Goal: Task Accomplishment & Management: Use online tool/utility

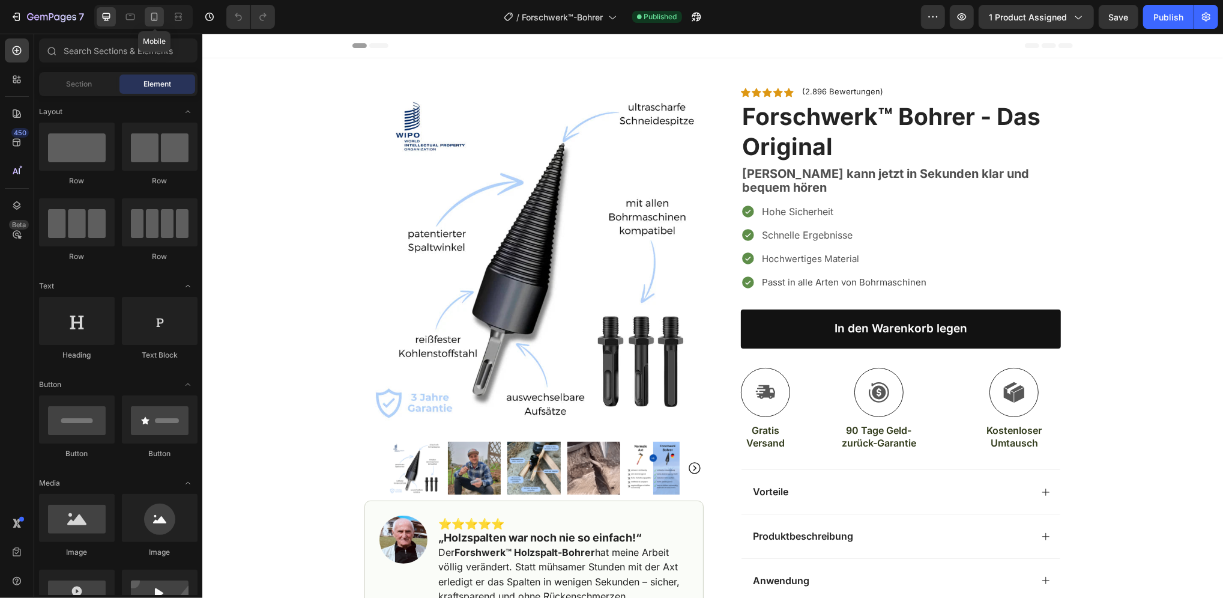
click at [157, 16] on icon at bounding box center [154, 17] width 7 height 8
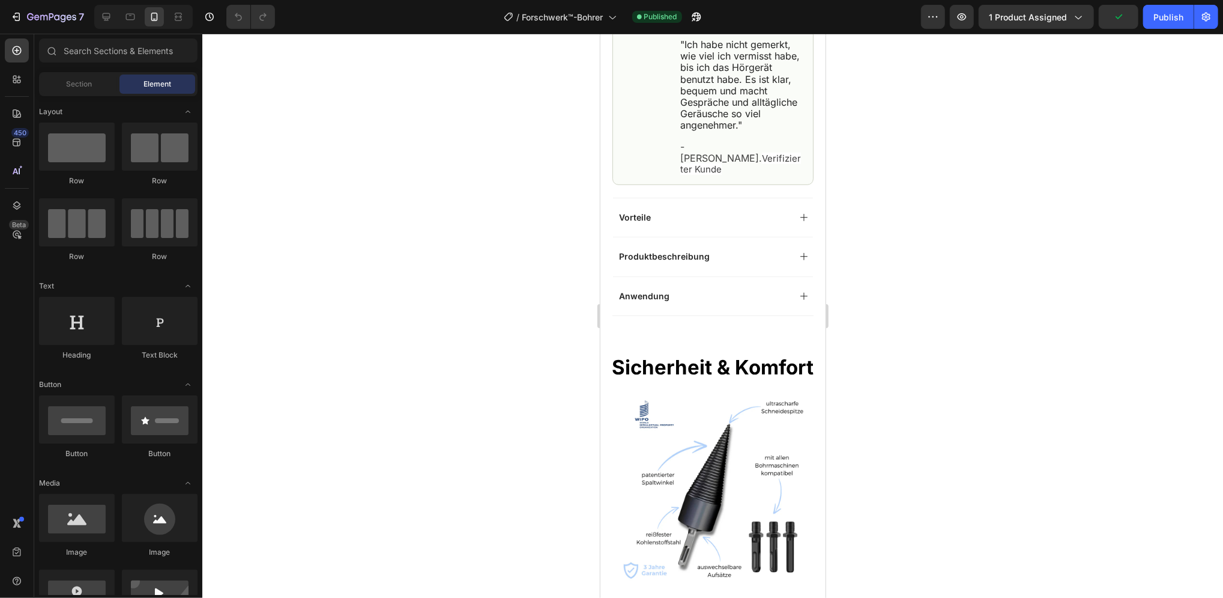
scroll to position [480, 0]
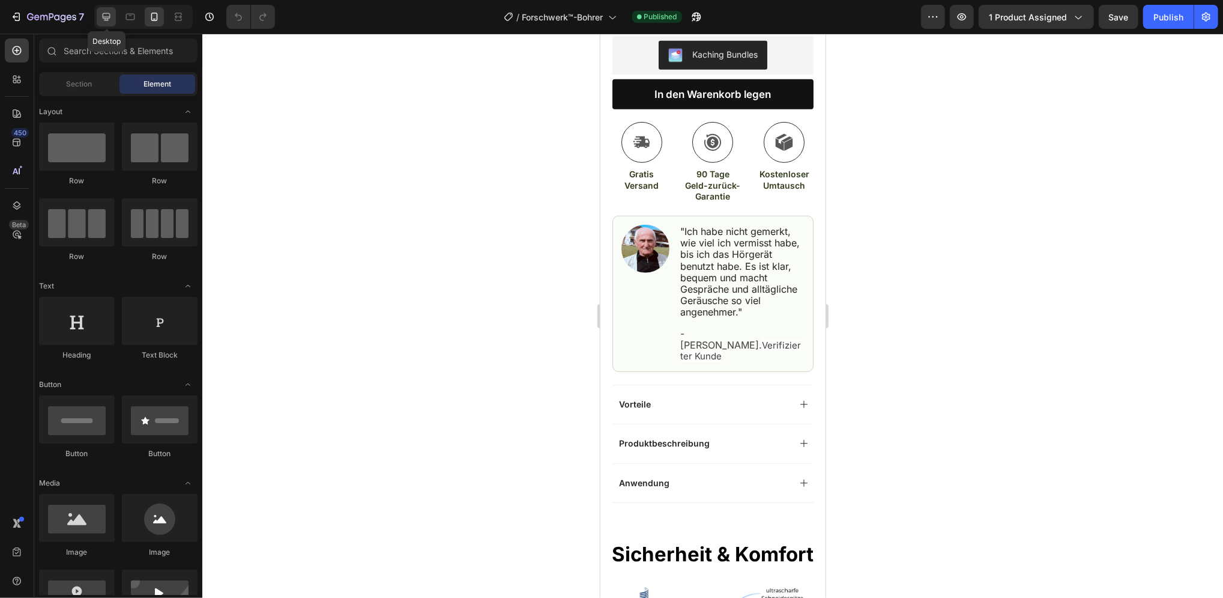
click at [106, 17] on icon at bounding box center [106, 17] width 12 height 12
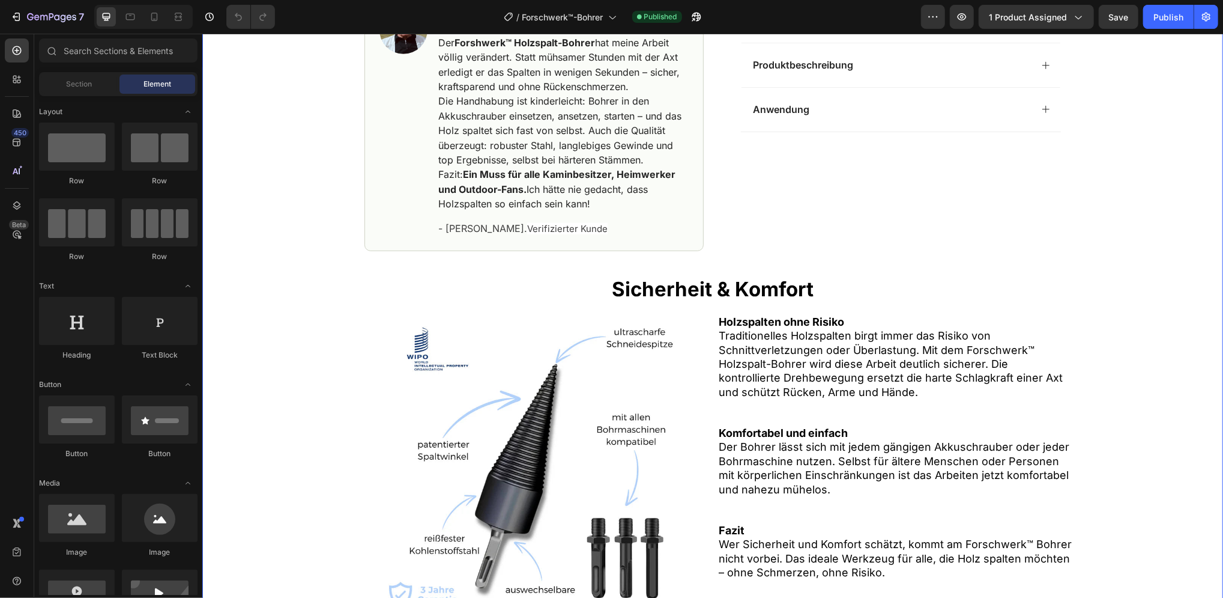
scroll to position [189, 0]
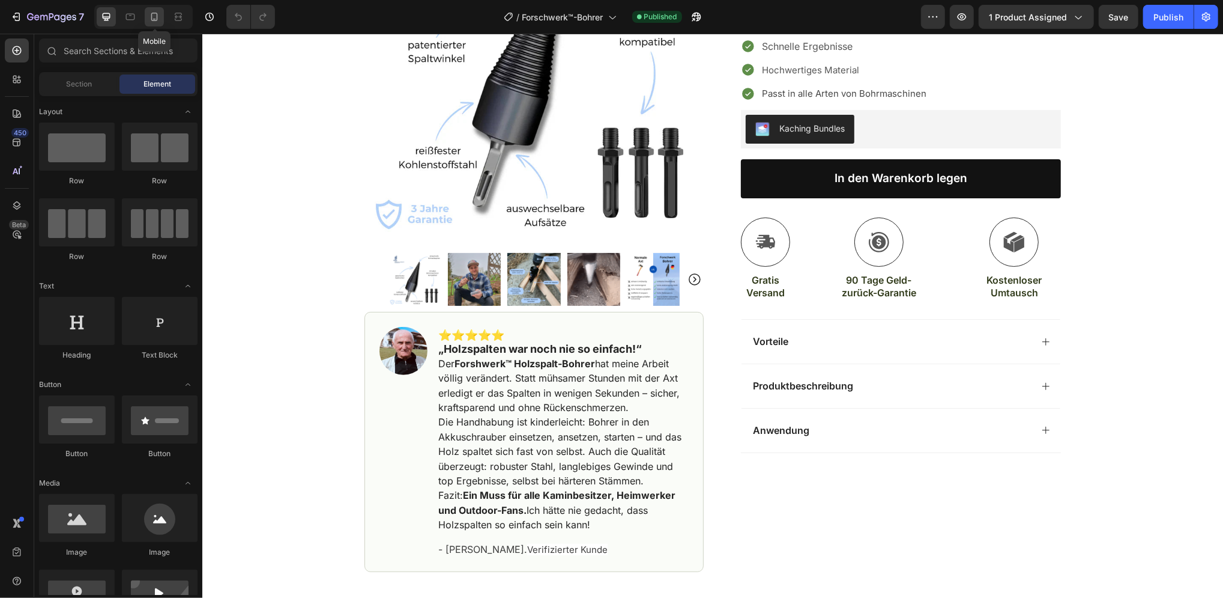
click at [153, 14] on icon at bounding box center [154, 17] width 12 height 12
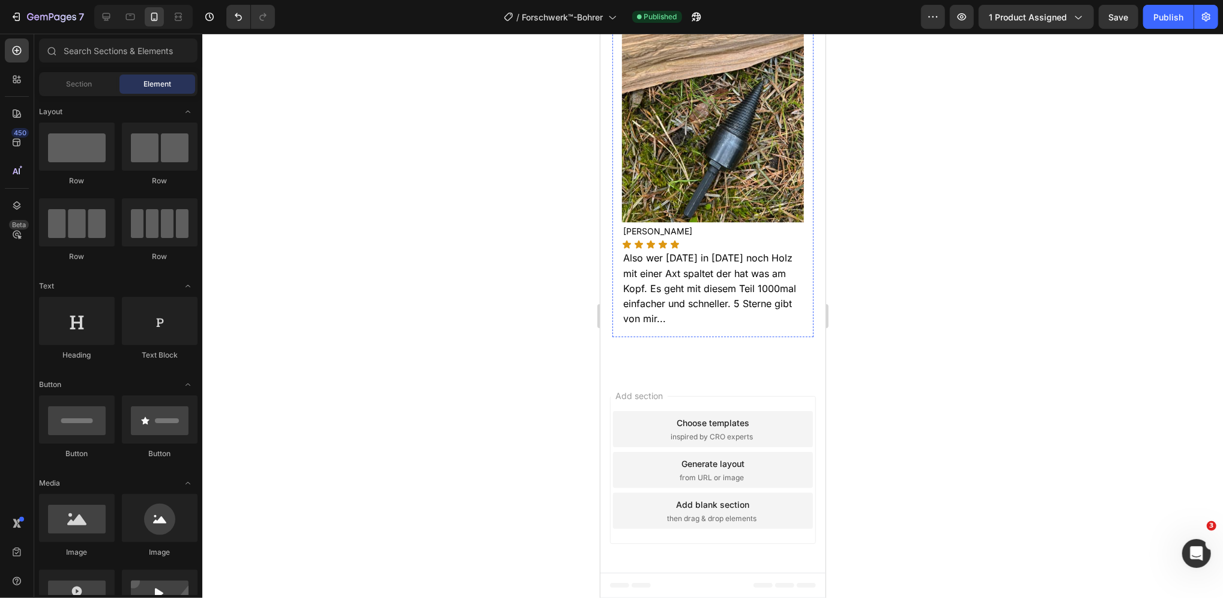
scroll to position [3970, 0]
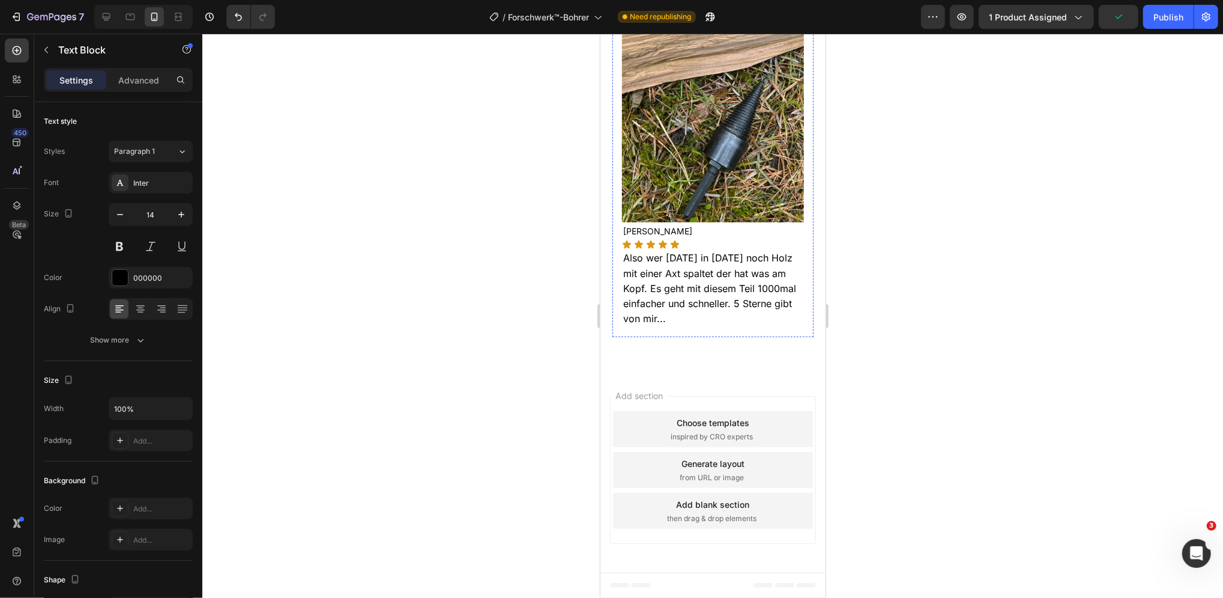
scroll to position [4050, 0]
drag, startPoint x: 706, startPoint y: 260, endPoint x: 707, endPoint y: 244, distance: 15.7
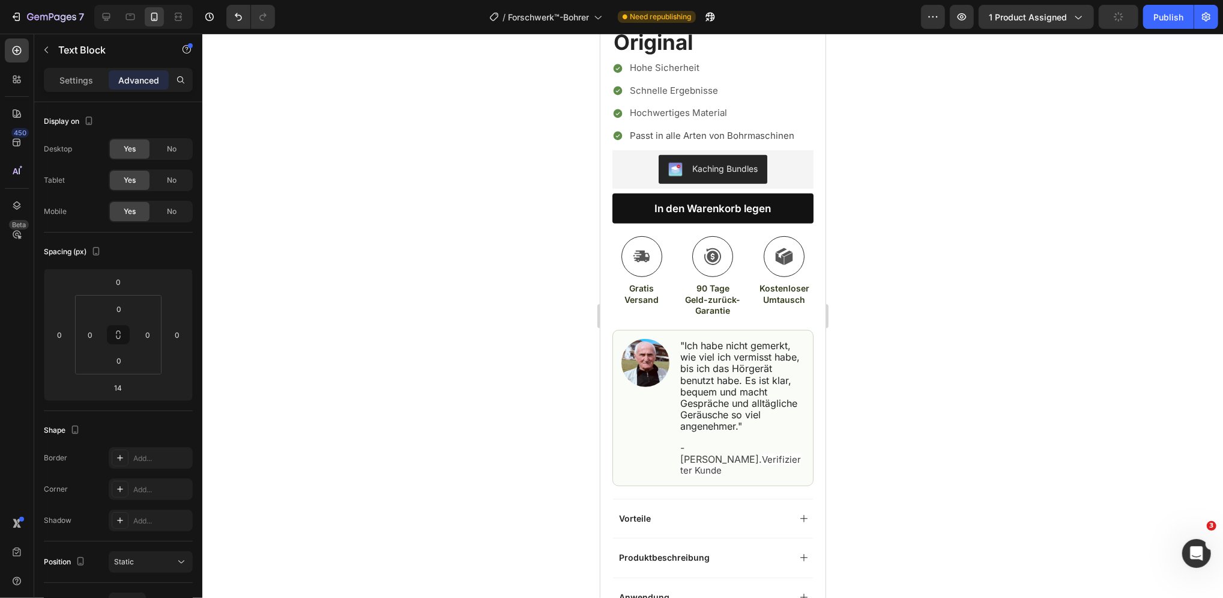
scroll to position [0, 0]
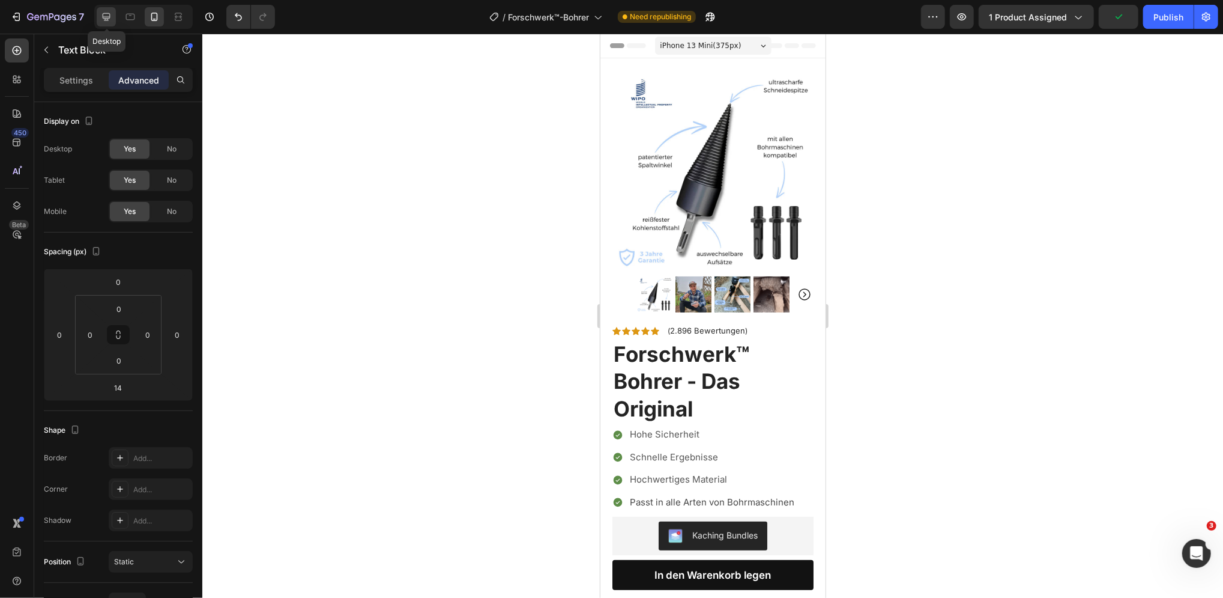
click at [102, 15] on icon at bounding box center [106, 17] width 12 height 12
type input "40"
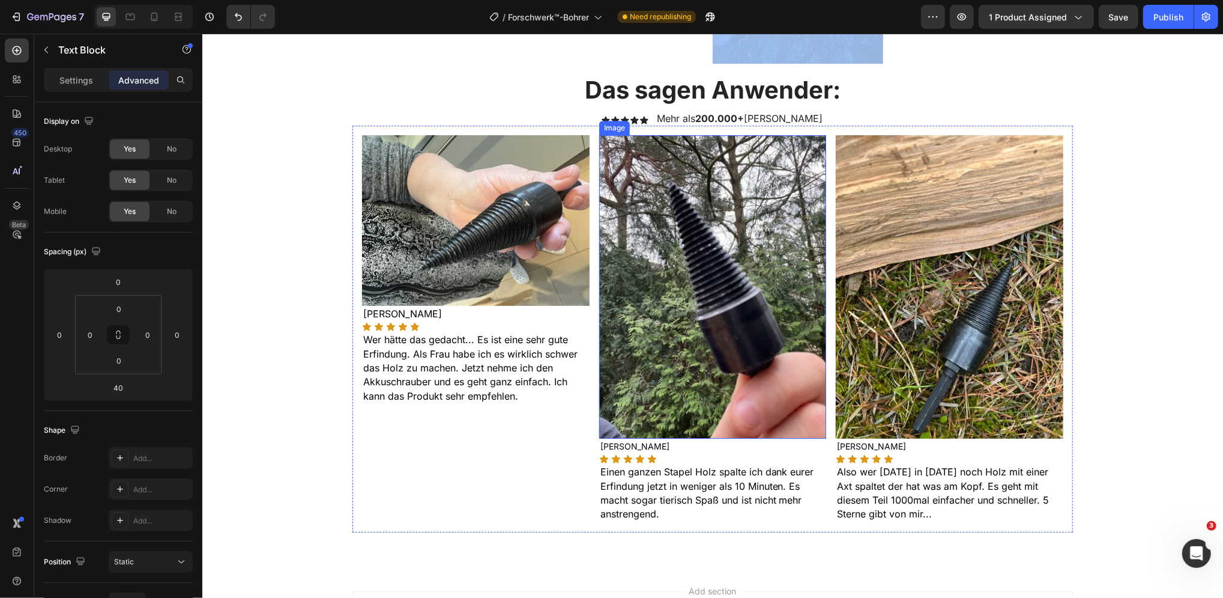
scroll to position [2888, 0]
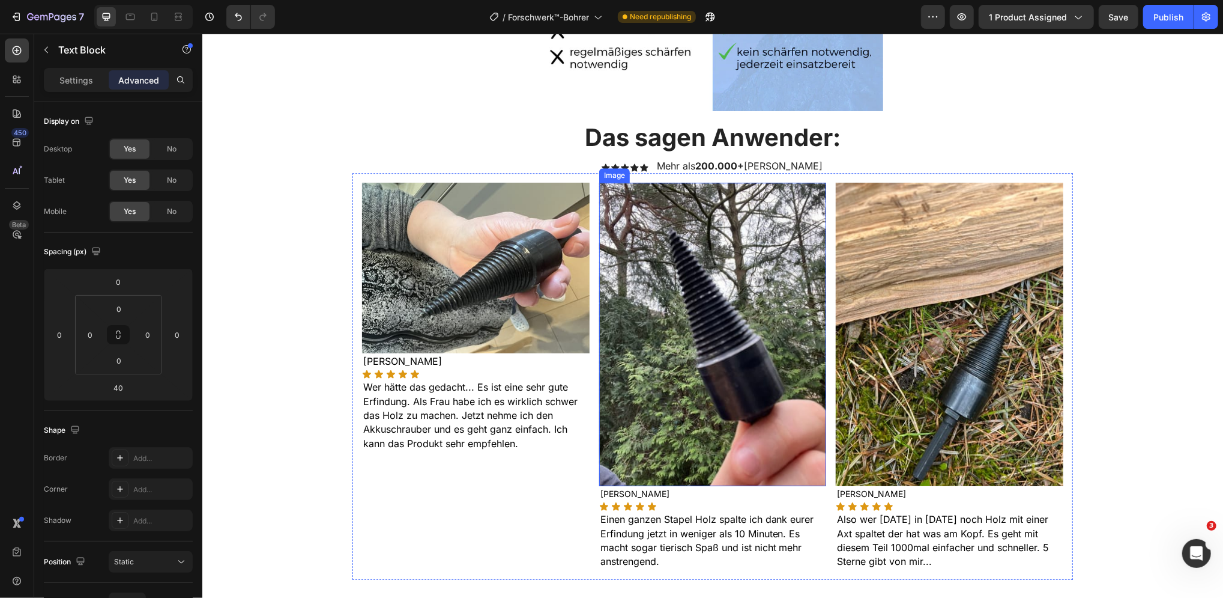
click at [739, 376] on img at bounding box center [713, 333] width 228 height 303
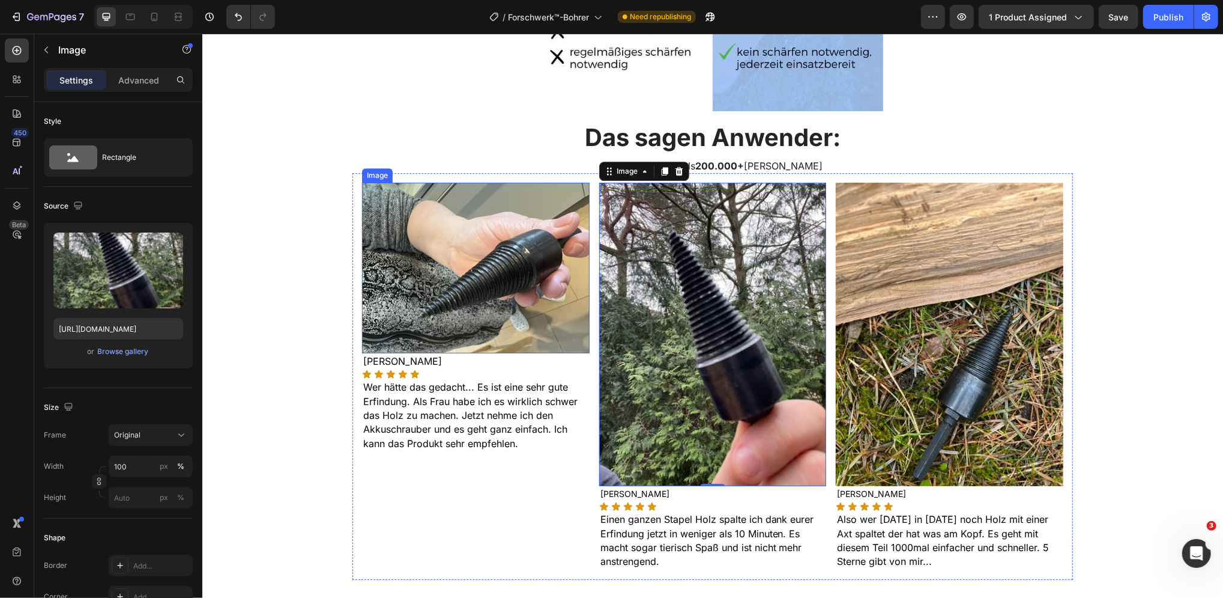
click at [485, 298] on img at bounding box center [476, 267] width 228 height 171
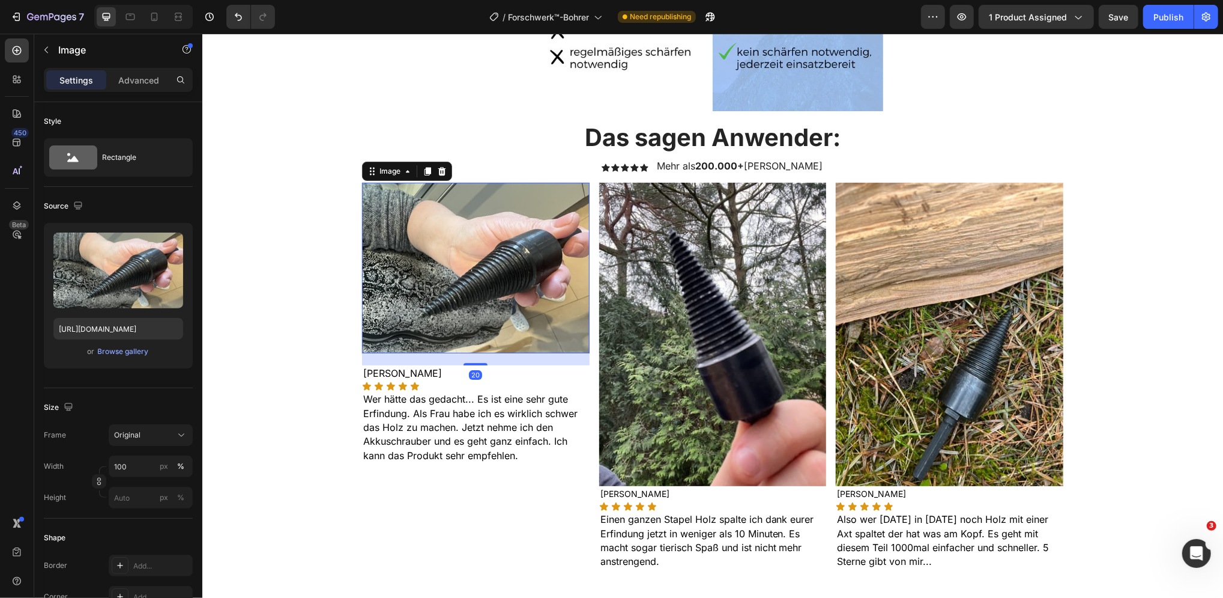
drag, startPoint x: 468, startPoint y: 352, endPoint x: 468, endPoint y: 364, distance: 12.0
click at [468, 364] on div "Image 20 [PERSON_NAME] Text Block Icon Icon Icon Icon Icon Icon List Wer hätte …" at bounding box center [476, 375] width 228 height 387
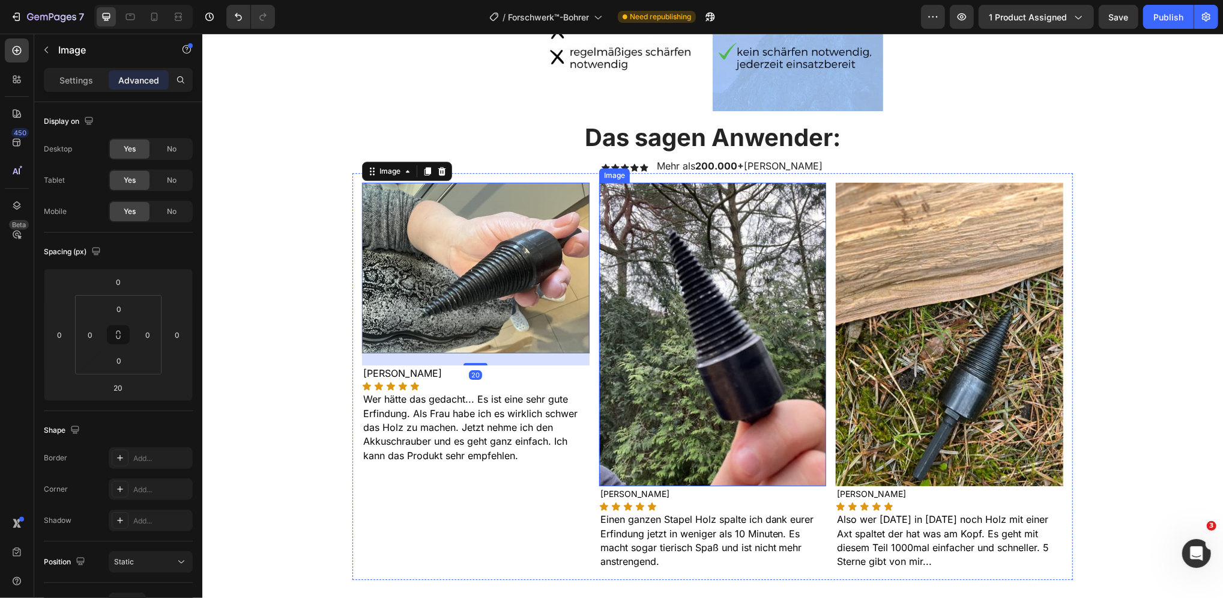
click at [668, 363] on img at bounding box center [713, 333] width 228 height 303
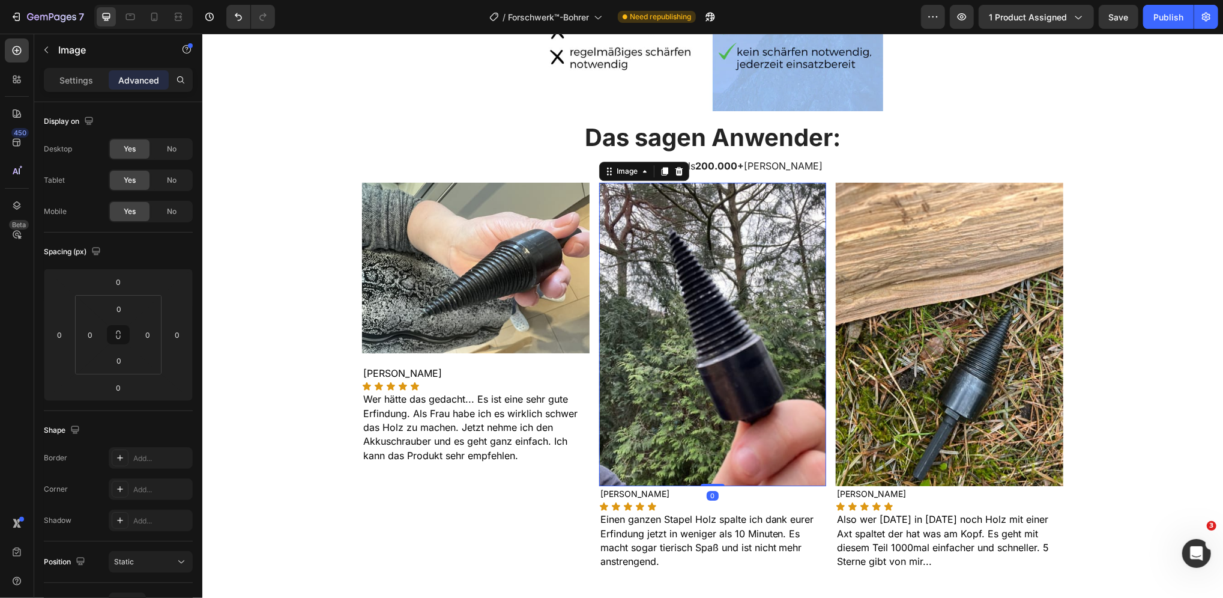
drag, startPoint x: 707, startPoint y: 483, endPoint x: 707, endPoint y: 476, distance: 7.2
click at [707, 476] on div "Image 0" at bounding box center [713, 333] width 228 height 303
click at [704, 400] on img at bounding box center [713, 333] width 228 height 303
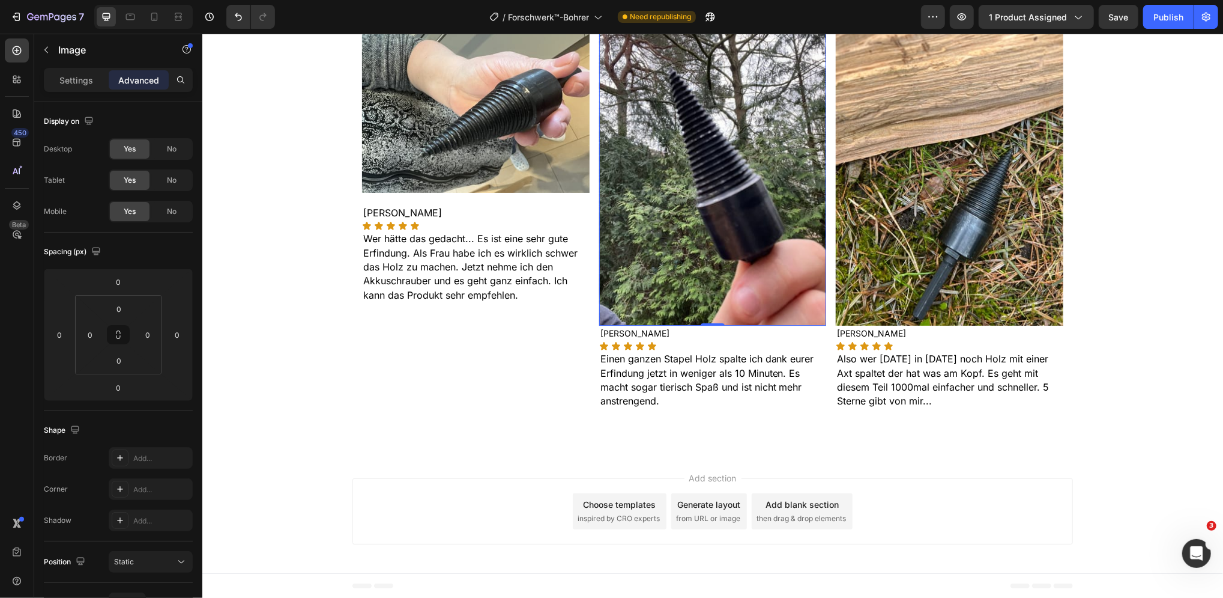
scroll to position [2808, 0]
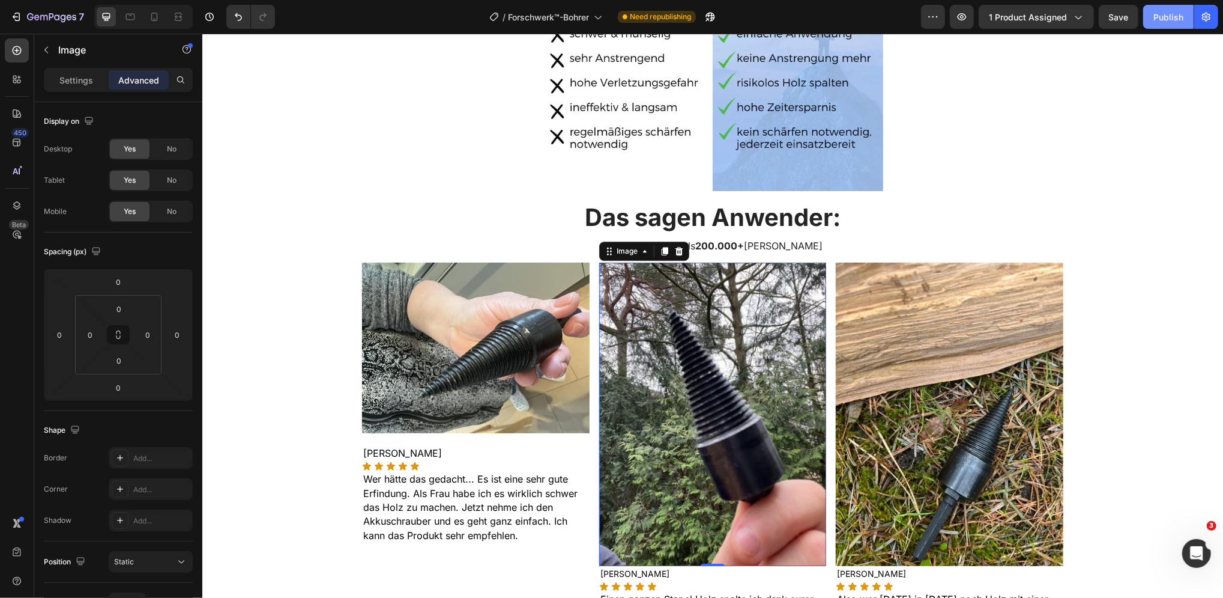
click at [1171, 17] on div "Publish" at bounding box center [1169, 17] width 30 height 13
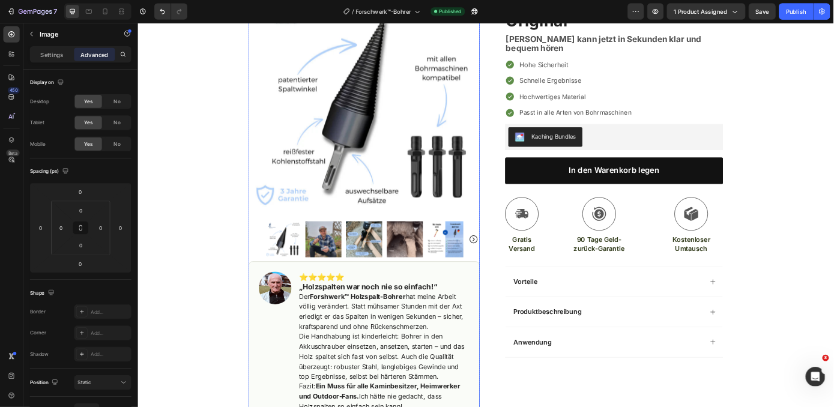
scroll to position [0, 0]
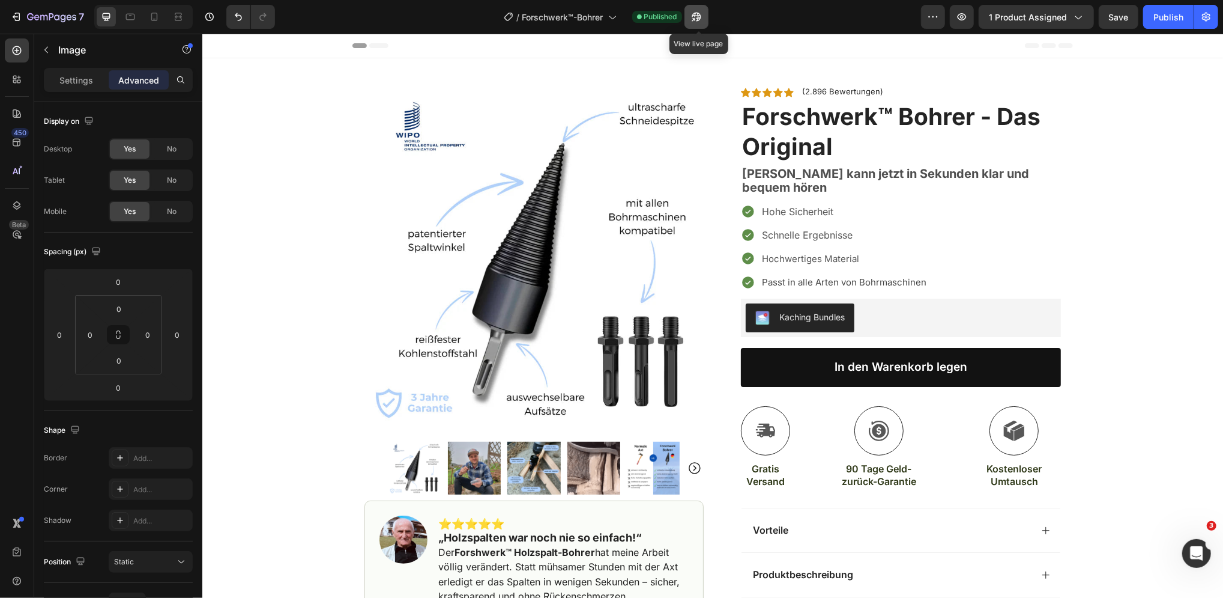
click at [703, 16] on icon "button" at bounding box center [697, 17] width 12 height 12
click at [41, 13] on icon "button" at bounding box center [51, 18] width 49 height 10
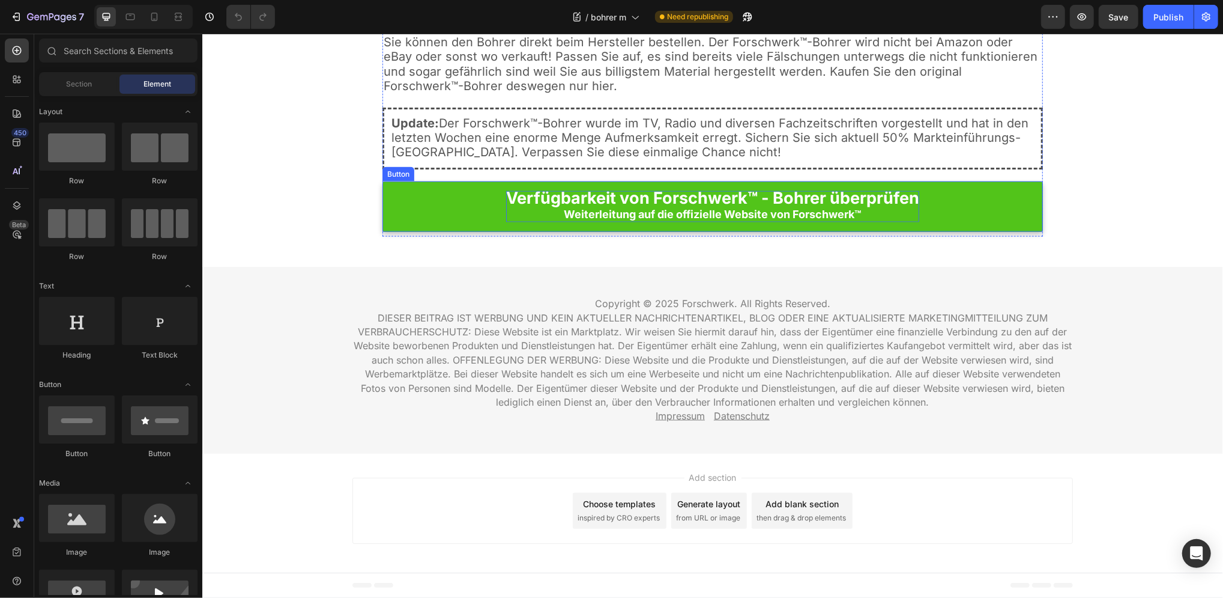
click at [694, 194] on strong "Verfügbarkeit von Forschwerk™ - Bohrer überprüfen" at bounding box center [712, 197] width 413 height 20
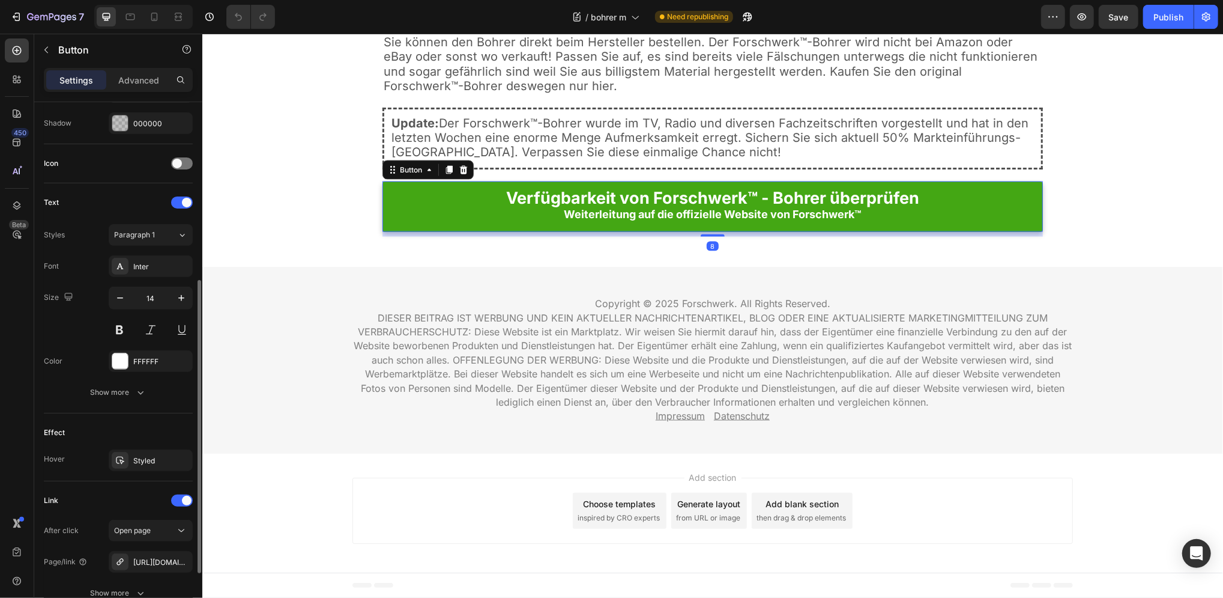
scroll to position [425, 0]
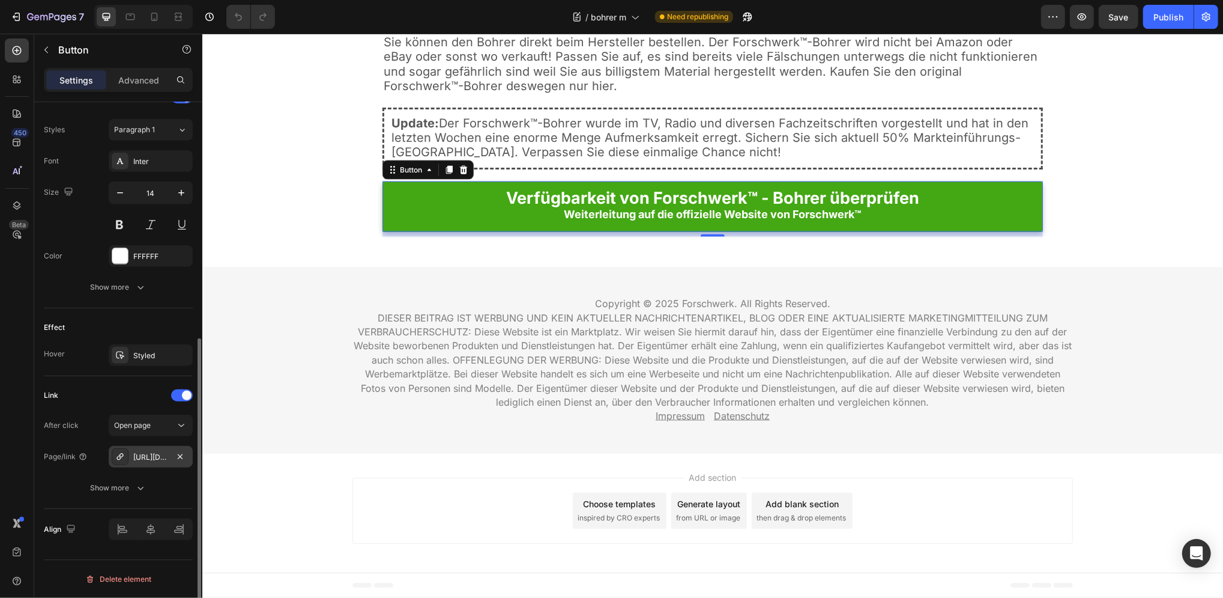
click at [142, 453] on div "https://forschwerk.com/a/gempages?version=v7&shop_id=578863101407920763&theme_p…" at bounding box center [150, 457] width 35 height 11
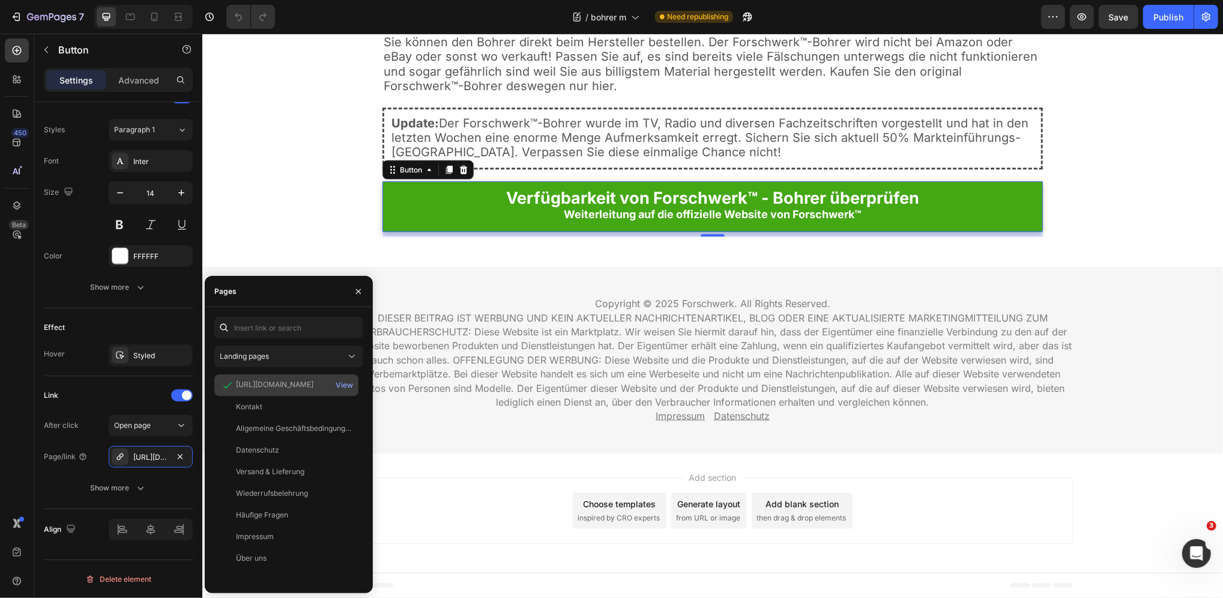
scroll to position [0, 0]
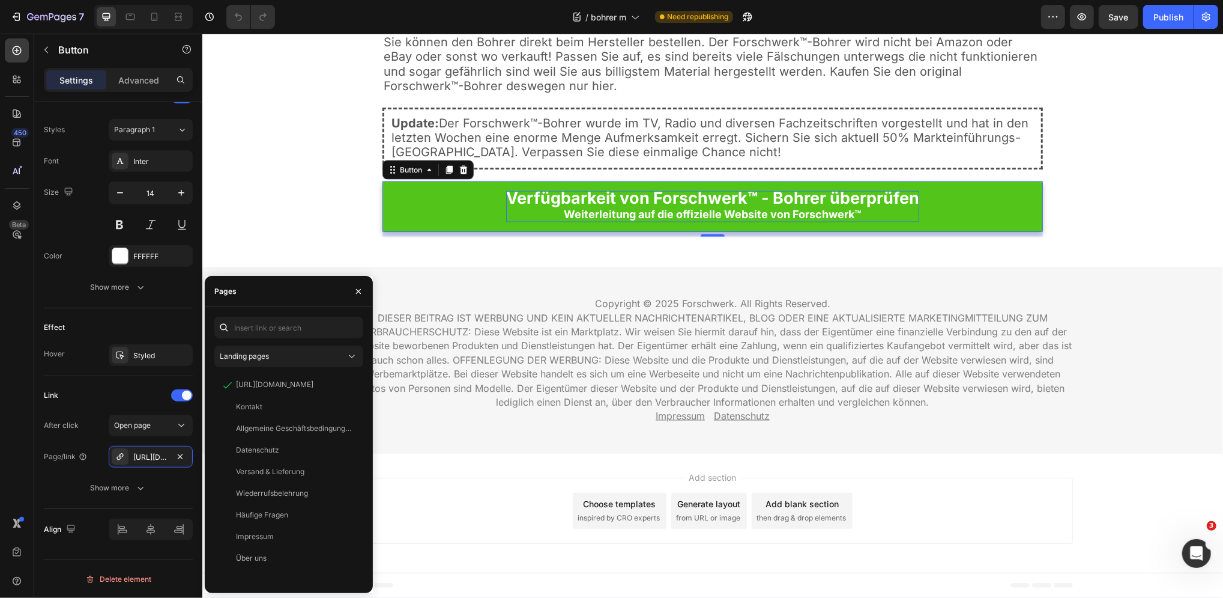
click at [697, 202] on strong "Verfügbarkeit von Forschwerk™ - Bohrer überprüfen" at bounding box center [712, 197] width 413 height 20
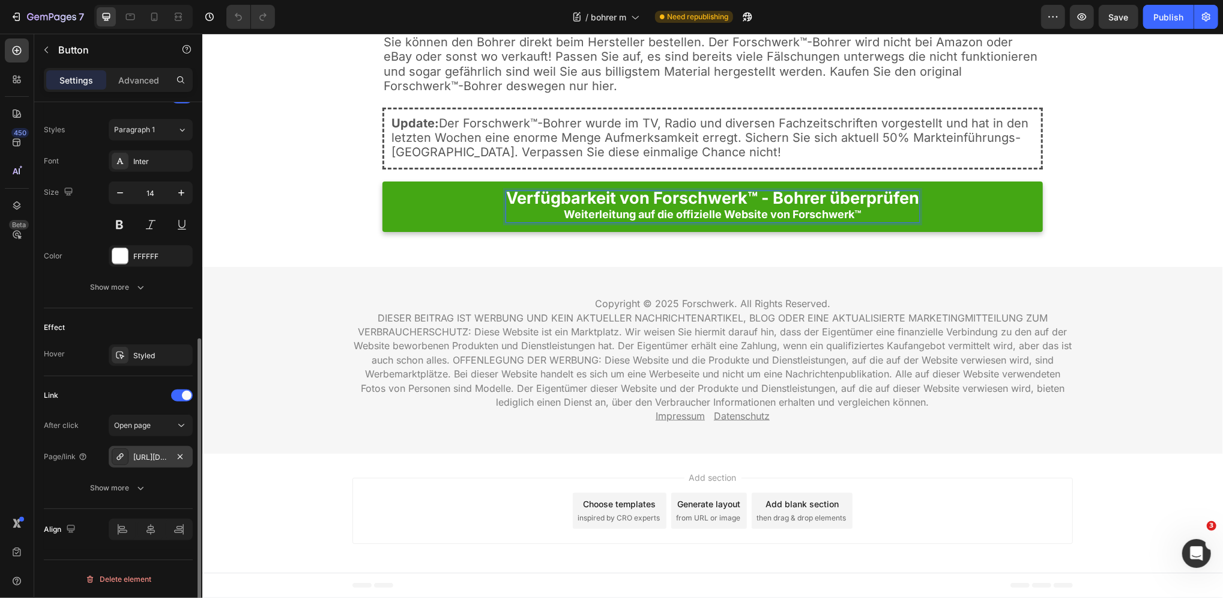
click at [155, 455] on div "https://forschwerk.com/a/gempages?version=v7&shop_id=578863101407920763&theme_p…" at bounding box center [150, 457] width 35 height 11
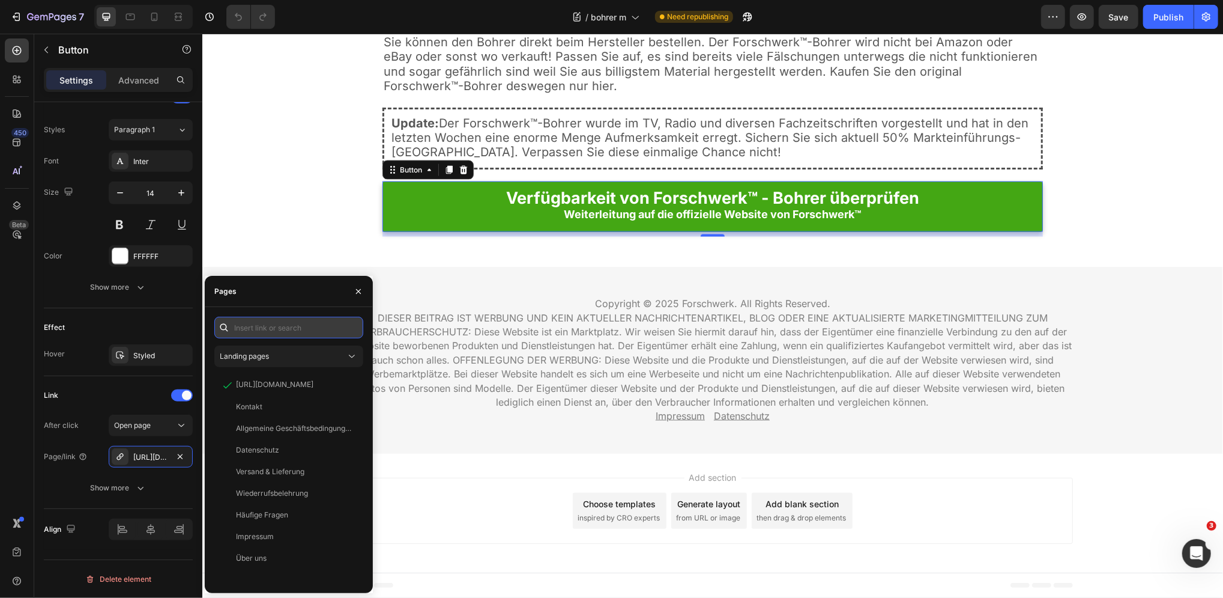
click at [294, 324] on input "text" at bounding box center [288, 328] width 149 height 22
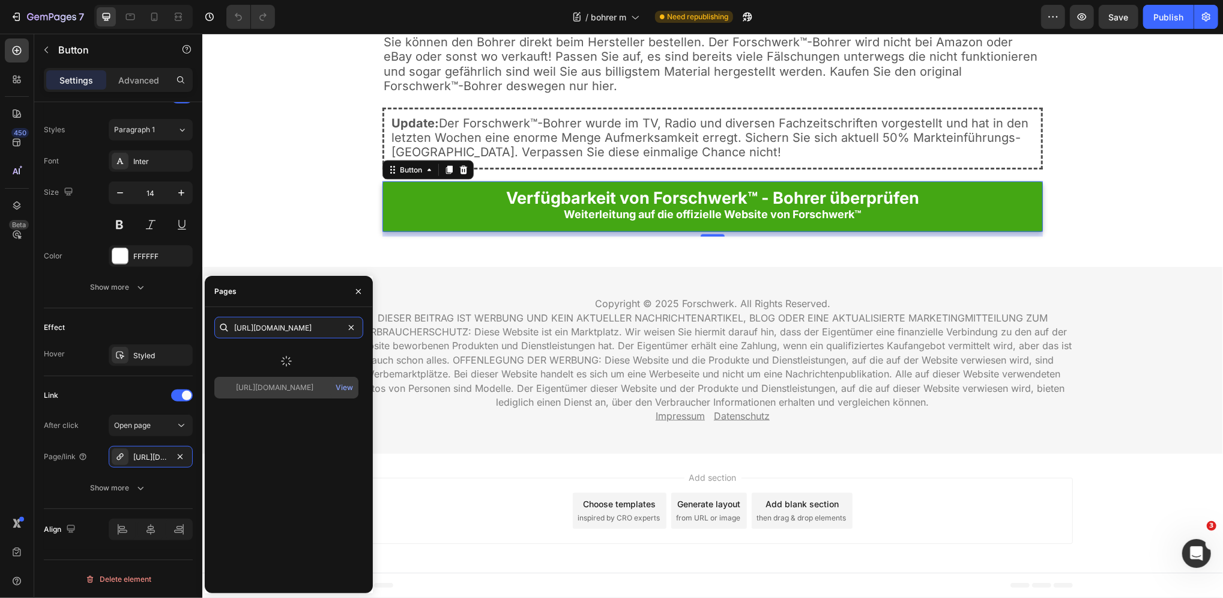
type input "https://blog.forschwerk.com/click"
click at [284, 385] on div "https://blog.forschwerk.com/click" at bounding box center [274, 387] width 77 height 11
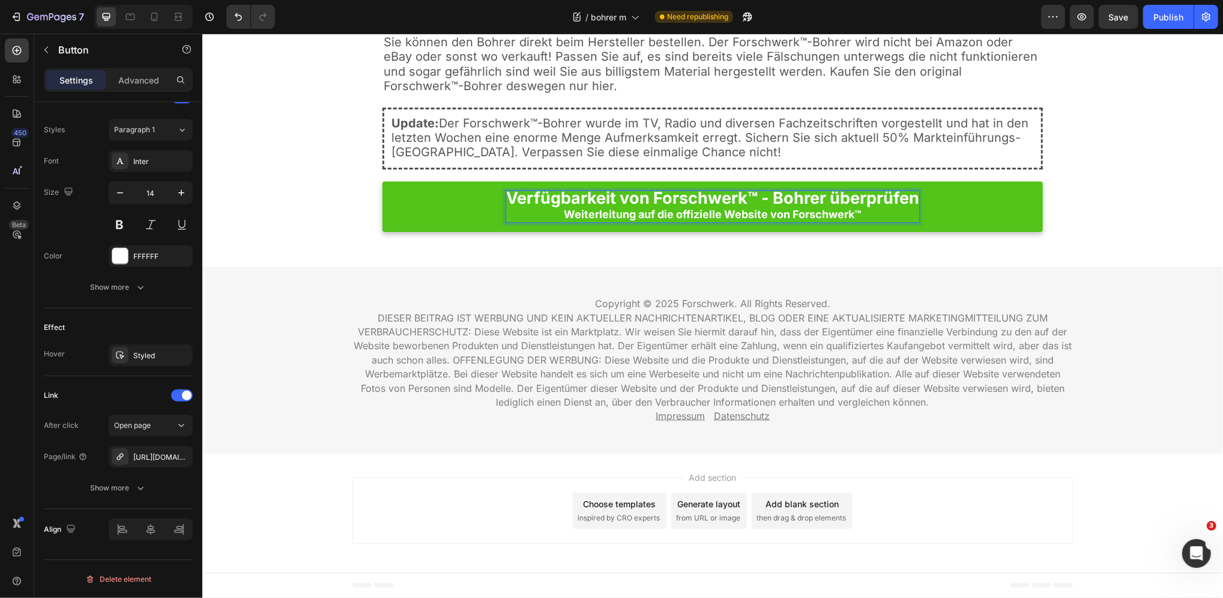
scroll to position [3118, 0]
click at [148, 457] on div "https://blog.forschwerk.com/click" at bounding box center [150, 457] width 35 height 11
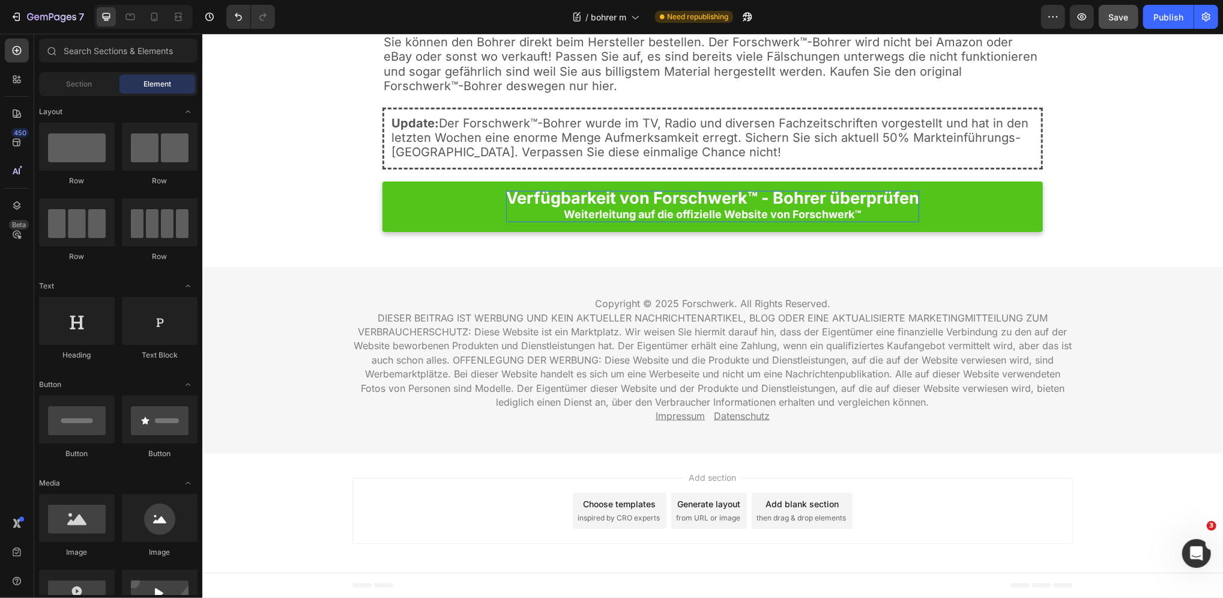
click at [1116, 12] on span "Save" at bounding box center [1119, 17] width 20 height 10
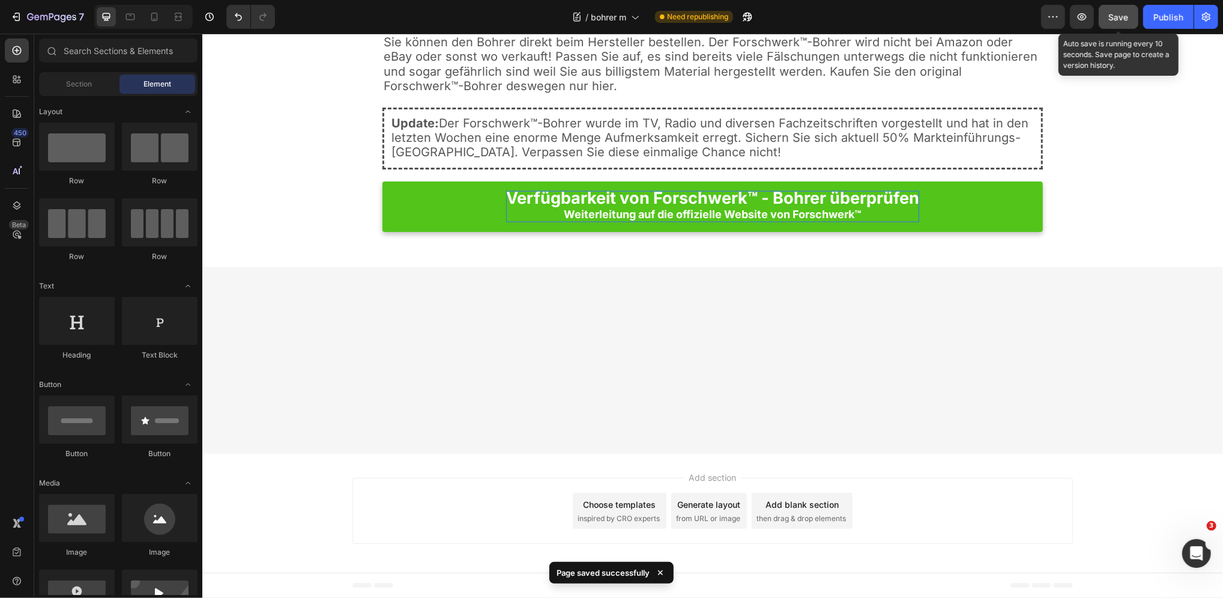
scroll to position [2798, 0]
click at [1159, 17] on div "Publish" at bounding box center [1169, 17] width 30 height 13
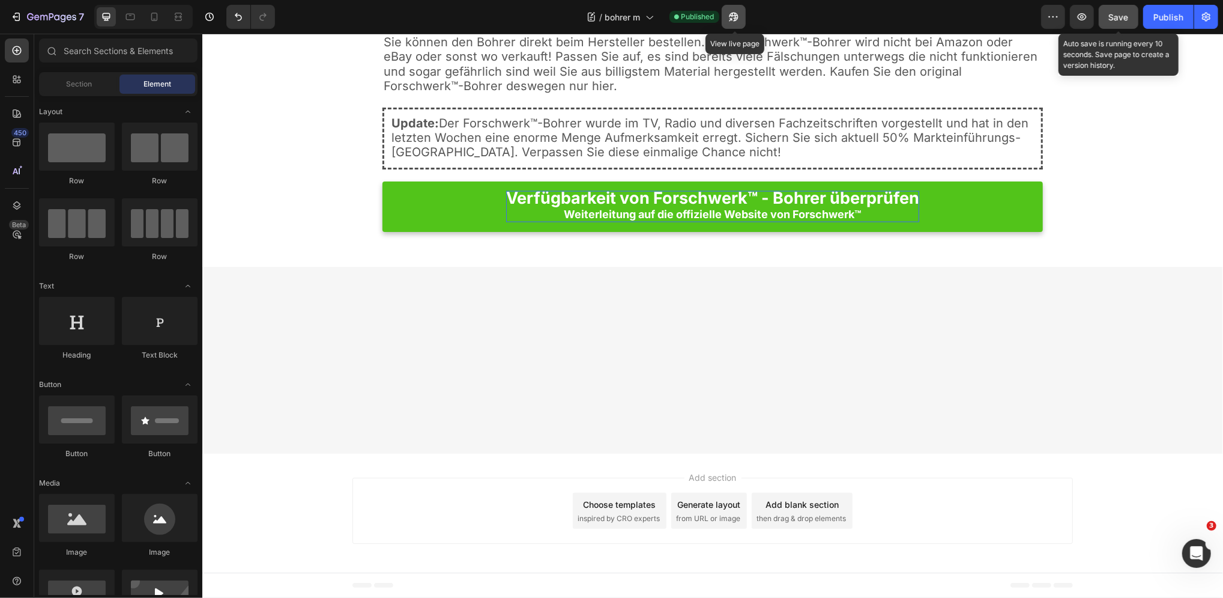
click at [741, 17] on button "button" at bounding box center [734, 17] width 24 height 24
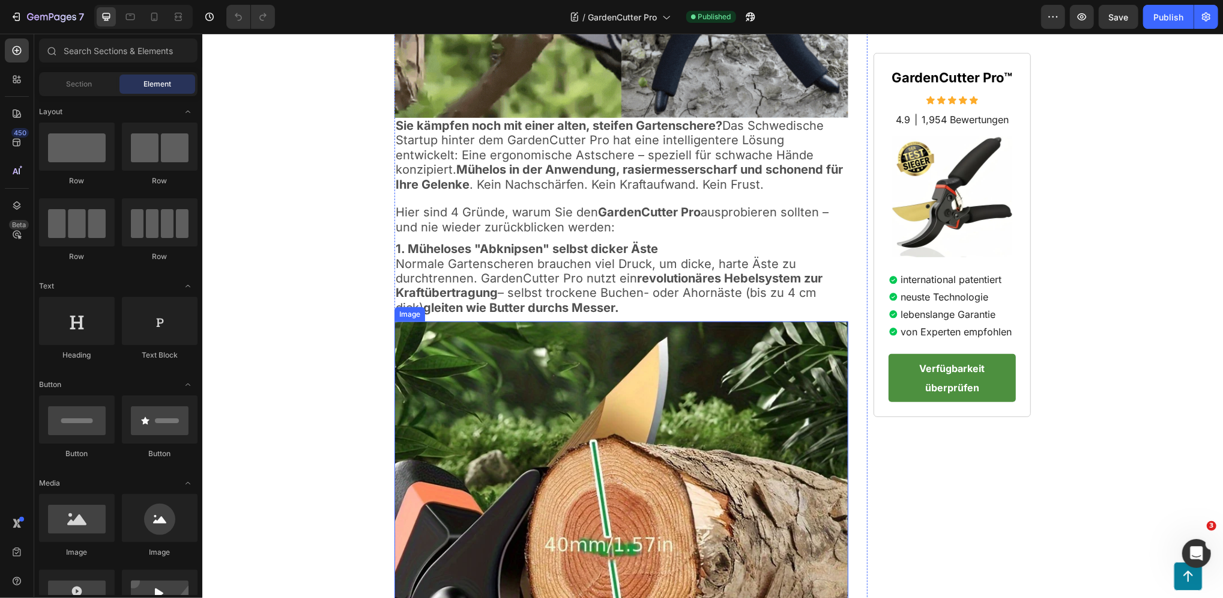
scroll to position [640, 0]
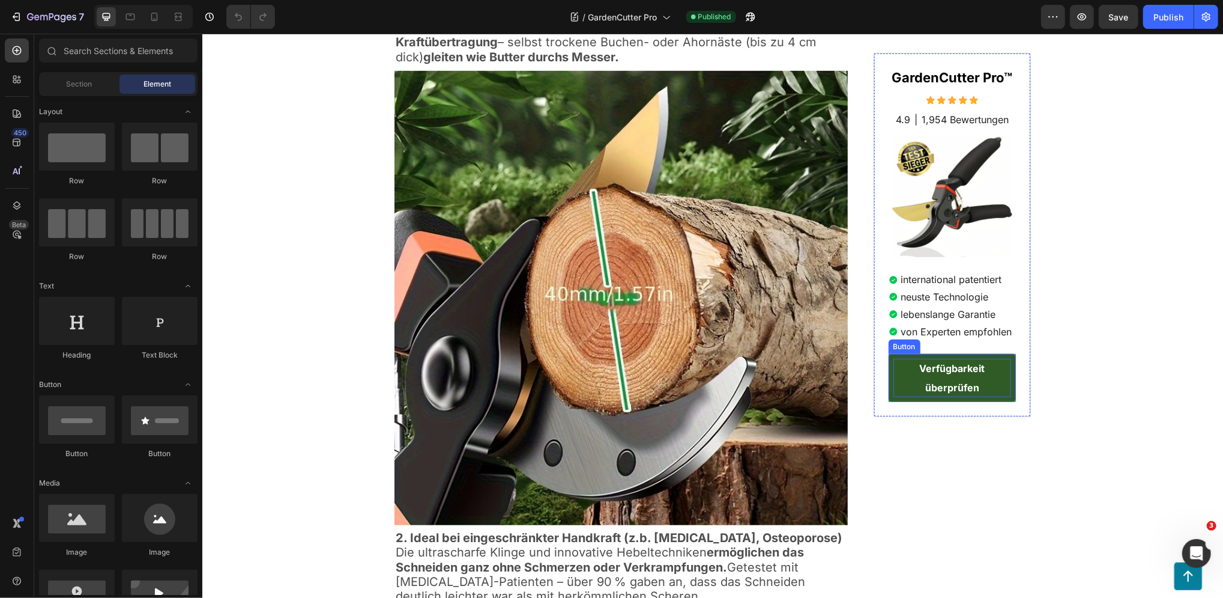
drag, startPoint x: 945, startPoint y: 369, endPoint x: 287, endPoint y: 428, distance: 660.2
click at [945, 369] on strong "Verfügbarkeit überprüfen" at bounding box center [951, 377] width 65 height 31
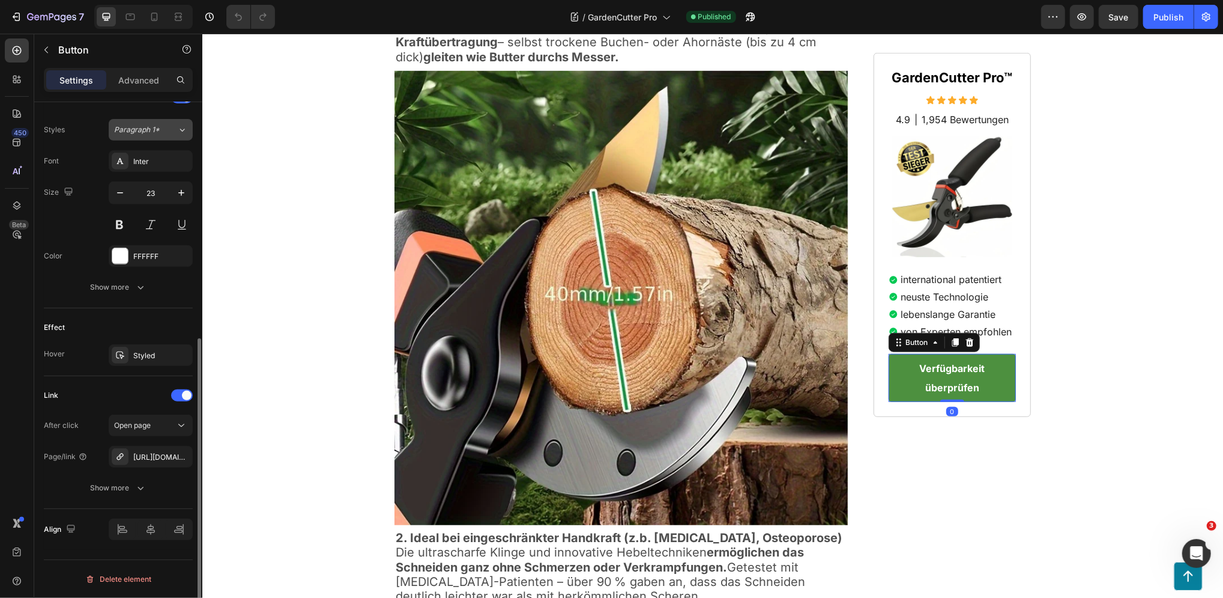
scroll to position [867, 0]
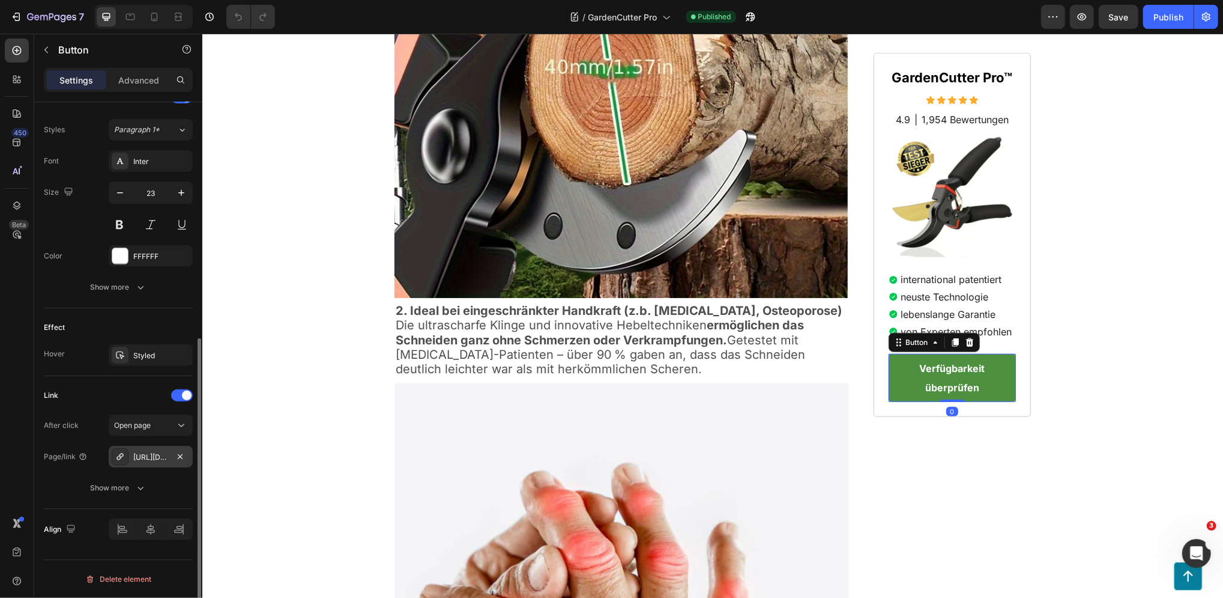
click at [154, 454] on div "https://blog.forschwerk.com/click" at bounding box center [150, 457] width 35 height 11
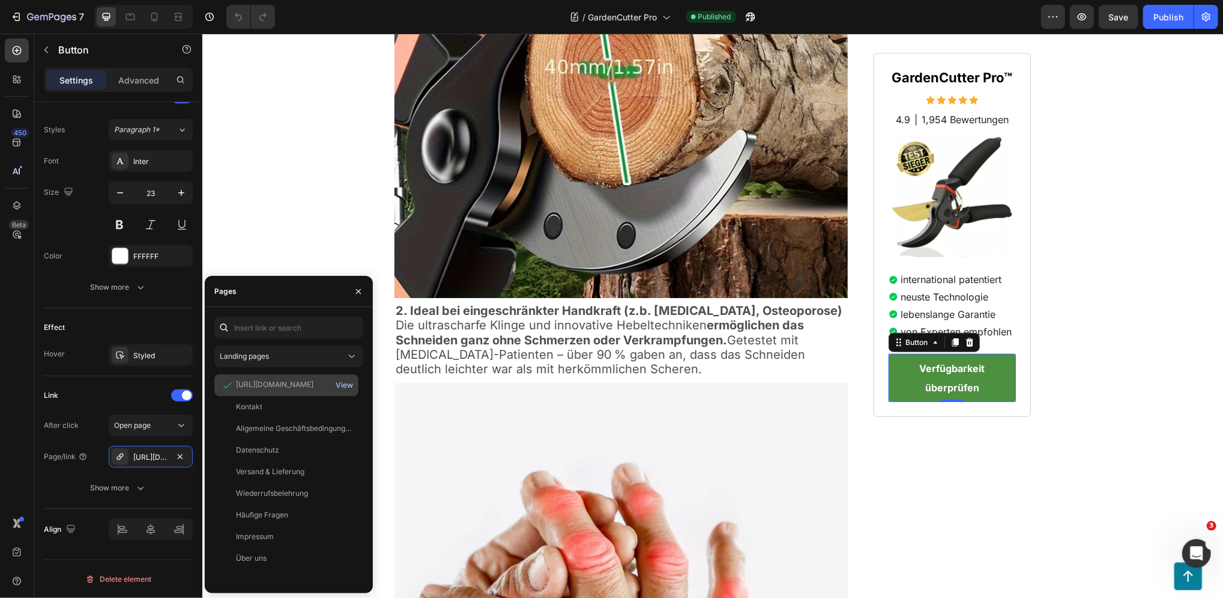
click at [347, 384] on div "View" at bounding box center [344, 385] width 17 height 11
